Goal: Information Seeking & Learning: Learn about a topic

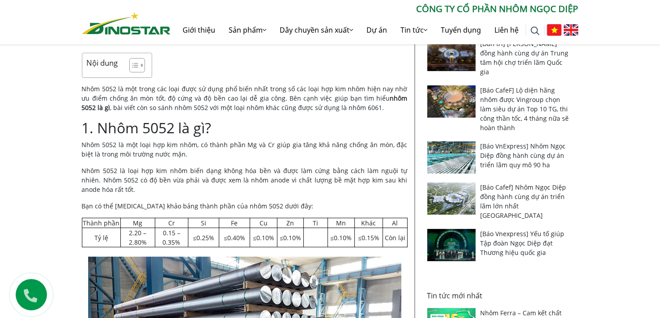
scroll to position [269, 0]
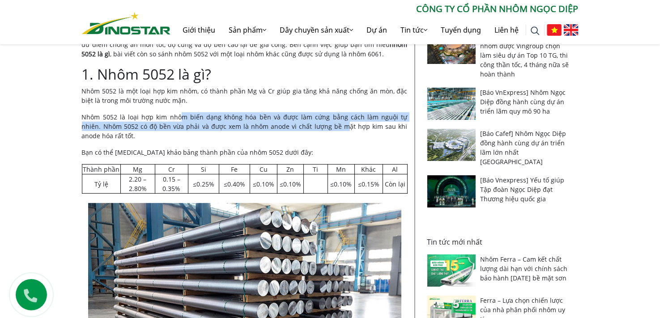
drag, startPoint x: 179, startPoint y: 118, endPoint x: 320, endPoint y: 122, distance: 141.1
click at [320, 122] on p "Nhôm 5052 là loại hợp kim nhôm biến dạng không hóa bền và được làm cứng bằng cá…" at bounding box center [245, 126] width 326 height 28
click at [252, 129] on p "Nhôm 5052 là loại hợp kim nhôm biến dạng không hóa bền và được làm cứng bằng cá…" at bounding box center [245, 126] width 326 height 28
click at [189, 123] on p "Nhôm 5052 là loại hợp kim nhôm biến dạng không hóa bền và được làm cứng bằng cá…" at bounding box center [245, 126] width 326 height 28
click at [197, 121] on p "Nhôm 5052 là loại hợp kim nhôm biến dạng không hóa bền và được làm cứng bằng cá…" at bounding box center [245, 126] width 326 height 28
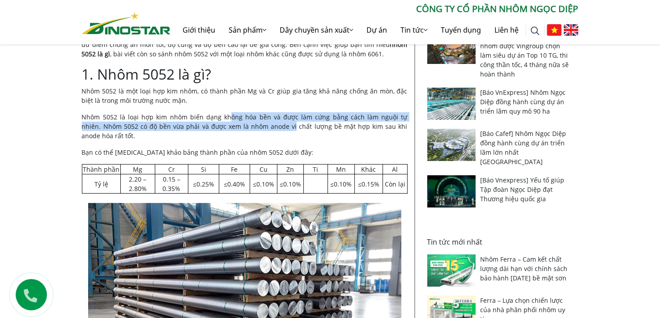
drag, startPoint x: 223, startPoint y: 118, endPoint x: 269, endPoint y: 123, distance: 46.9
click at [269, 123] on p "Nhôm 5052 là loại hợp kim nhôm biến dạng không hóa bền và được làm cứng bằng cá…" at bounding box center [245, 126] width 326 height 28
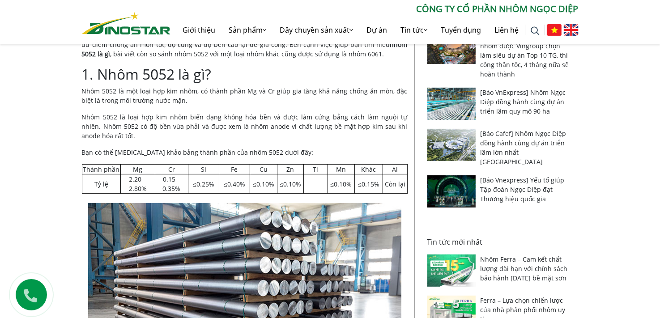
click at [291, 126] on p "Nhôm 5052 là loại hợp kim nhôm biến dạng không hóa bền và được làm cứng bằng cá…" at bounding box center [245, 126] width 326 height 28
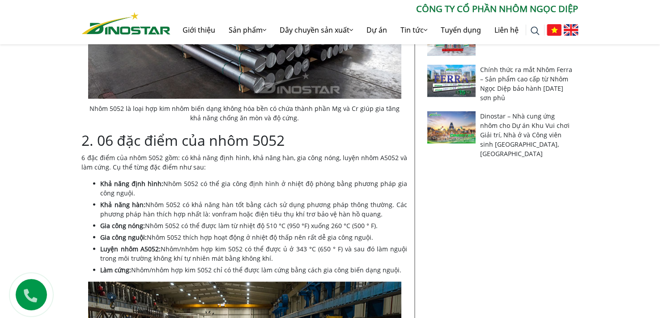
scroll to position [627, 0]
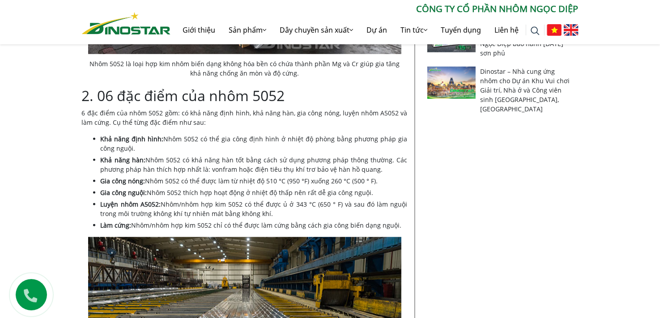
drag, startPoint x: 188, startPoint y: 164, endPoint x: 295, endPoint y: 167, distance: 106.6
click at [295, 167] on li "Khả năng hàn: Nhôm 5052 có khả năng hàn tốt bằng cách sử dụng phương pháp thông…" at bounding box center [254, 164] width 307 height 19
drag, startPoint x: 292, startPoint y: 163, endPoint x: 313, endPoint y: 159, distance: 21.1
click at [313, 159] on li "Khả năng hàn: Nhôm 5052 có khả năng hàn tốt bằng cách sử dụng phương pháp thông…" at bounding box center [254, 164] width 307 height 19
drag, startPoint x: 265, startPoint y: 163, endPoint x: 274, endPoint y: 163, distance: 9.4
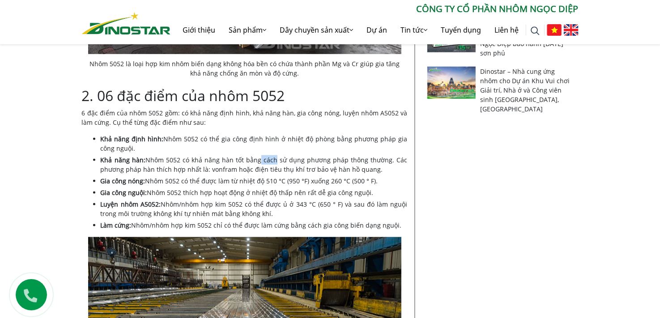
click at [274, 163] on li "Khả năng hàn: Nhôm 5052 có khả năng hàn tốt bằng cách sử dụng phương pháp thông…" at bounding box center [254, 164] width 307 height 19
drag, startPoint x: 258, startPoint y: 184, endPoint x: 293, endPoint y: 182, distance: 35.0
click at [293, 182] on li "Gia công nóng: Nhôm 5052 có thể được làm từ nhiệt độ 510 °C (950 °F) xuống 260 …" at bounding box center [254, 180] width 307 height 9
drag, startPoint x: 274, startPoint y: 194, endPoint x: 306, endPoint y: 189, distance: 33.0
click at [306, 189] on li "Gia công nguội: Nhôm 5052 thích hợp hoạt động ở nhiệt độ thấp nên rất dễ gia cô…" at bounding box center [254, 192] width 307 height 9
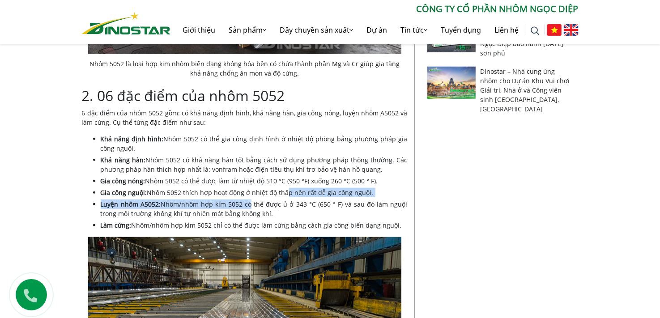
drag, startPoint x: 251, startPoint y: 199, endPoint x: 281, endPoint y: 195, distance: 30.7
click at [281, 195] on ul "Khả năng định hình: Nhôm 5052 có thể gia công định hình ở nhiệt độ phòng bằng p…" at bounding box center [254, 182] width 307 height 96
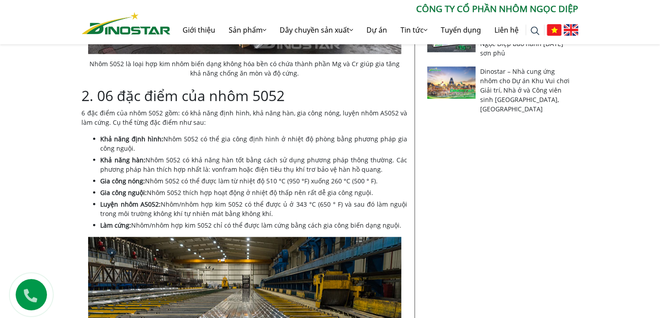
click at [281, 202] on li "Luyện nhôm A5052: Nhôm/nhôm hợp kim 5052 có thể được ủ ở 343 °C (650 ° F) và sa…" at bounding box center [254, 209] width 307 height 19
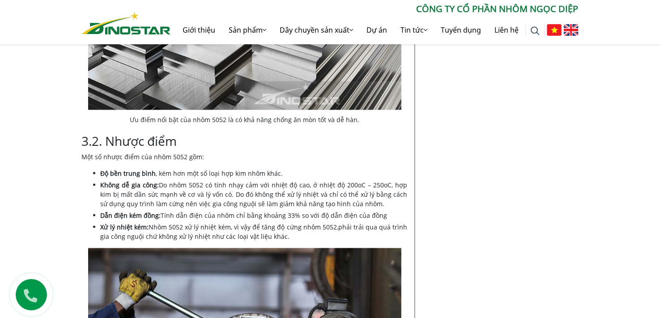
scroll to position [1343, 0]
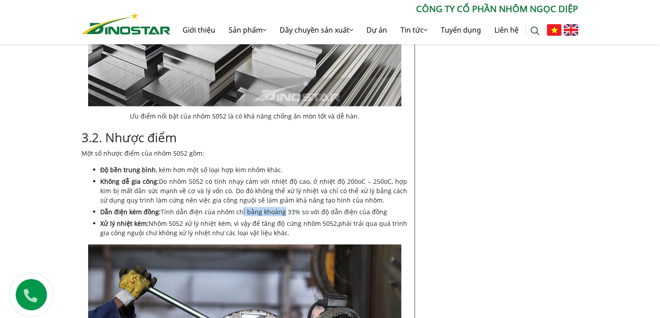
drag, startPoint x: 238, startPoint y: 192, endPoint x: 278, endPoint y: 193, distance: 40.3
click at [278, 207] on li "Dẫn điện kém đồng: Tính dẫn điện của nhôm chỉ bằng khoảng 33% so với độ dẫn điệ…" at bounding box center [254, 211] width 307 height 9
click at [292, 207] on li "Dẫn điện kém đồng: Tính dẫn điện của nhôm chỉ bằng khoảng 33% so với độ dẫn điệ…" at bounding box center [254, 211] width 307 height 9
drag, startPoint x: 177, startPoint y: 206, endPoint x: 206, endPoint y: 205, distance: 29.6
click at [206, 219] on li "Xử lý nhiệt kém: Nhôm 5052 xử lý nhiệt kém, vì vậy để tăng độ cứng nhôm 5052,ph…" at bounding box center [254, 228] width 307 height 19
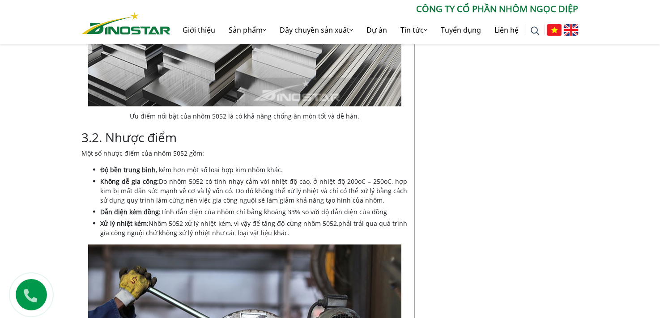
click at [316, 219] on li "Xử lý nhiệt kém: Nhôm 5052 xử lý nhiệt kém, vì vậy để tăng độ cứng nhôm 5052,ph…" at bounding box center [254, 228] width 307 height 19
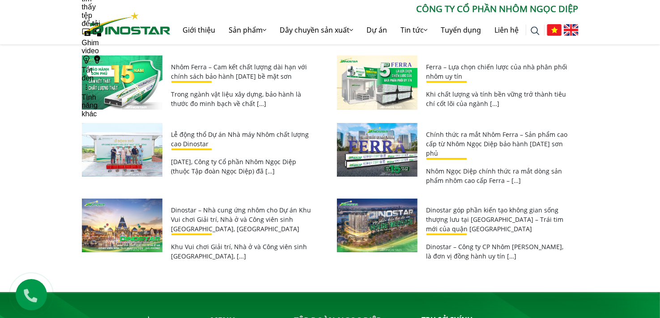
scroll to position [3269, 0]
